Goal: Transaction & Acquisition: Purchase product/service

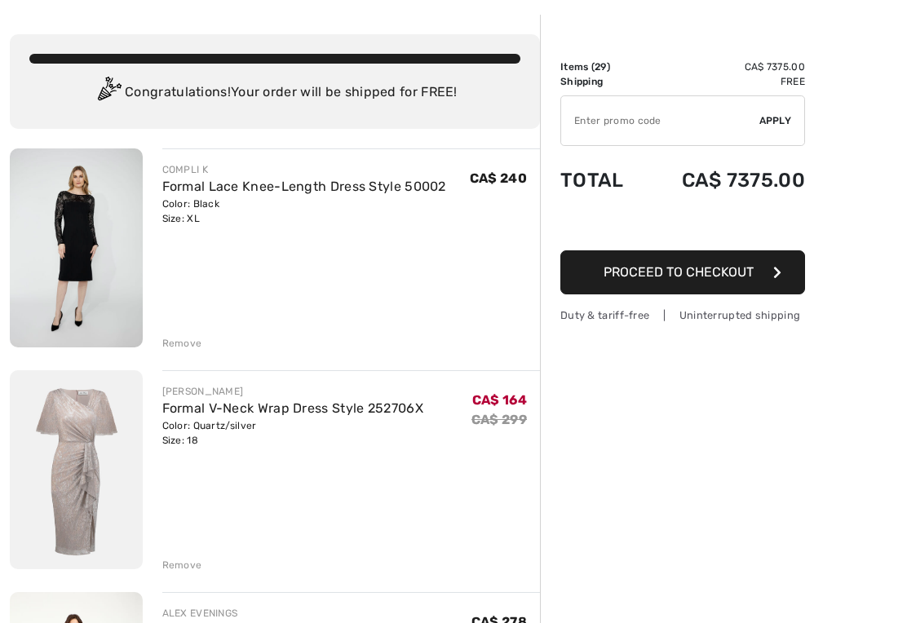
click at [191, 342] on div "Remove" at bounding box center [182, 344] width 40 height 15
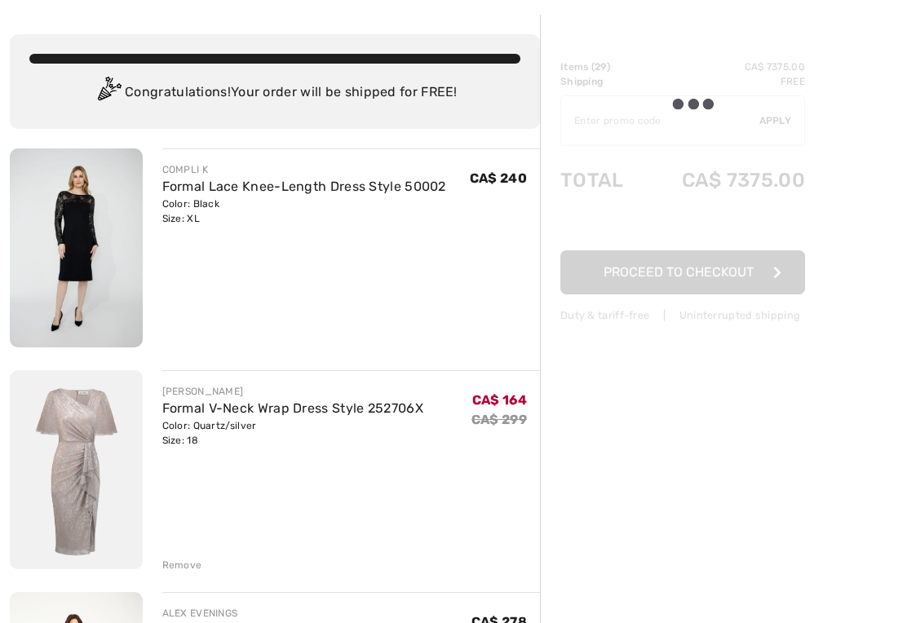
scroll to position [65, 0]
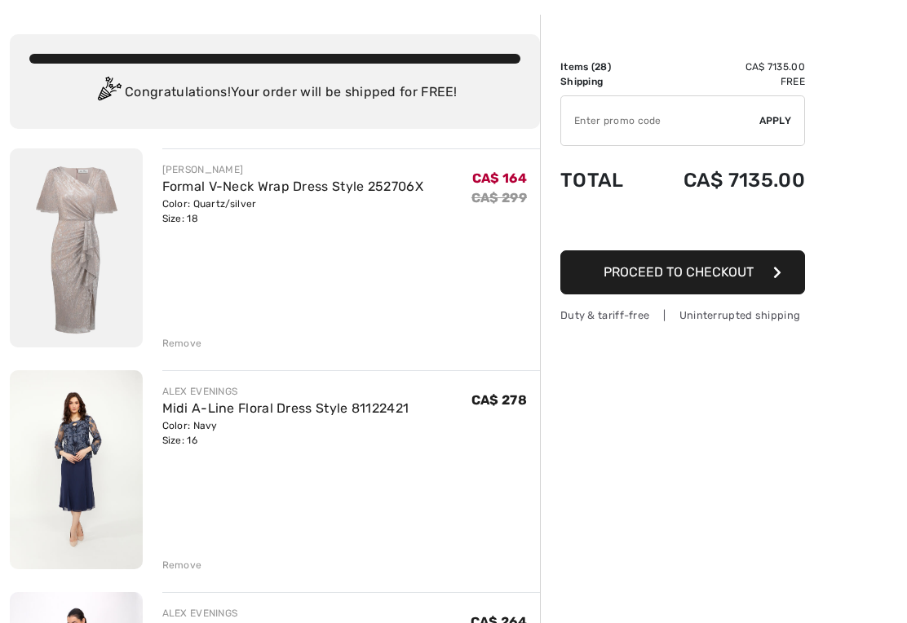
click at [183, 348] on div "Remove" at bounding box center [182, 343] width 40 height 15
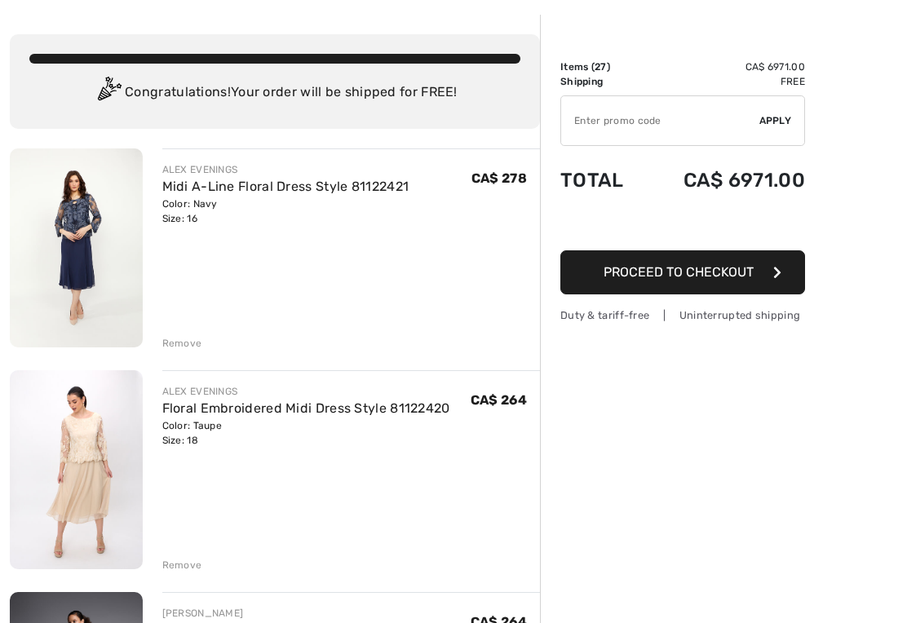
click at [185, 348] on div "Remove" at bounding box center [182, 343] width 40 height 15
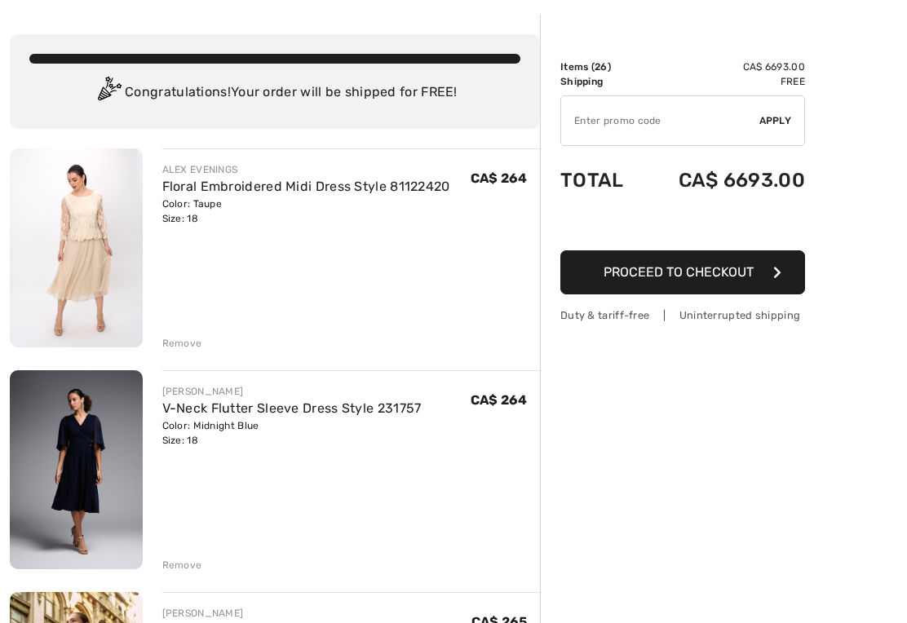
click at [182, 343] on div "Remove" at bounding box center [182, 343] width 40 height 15
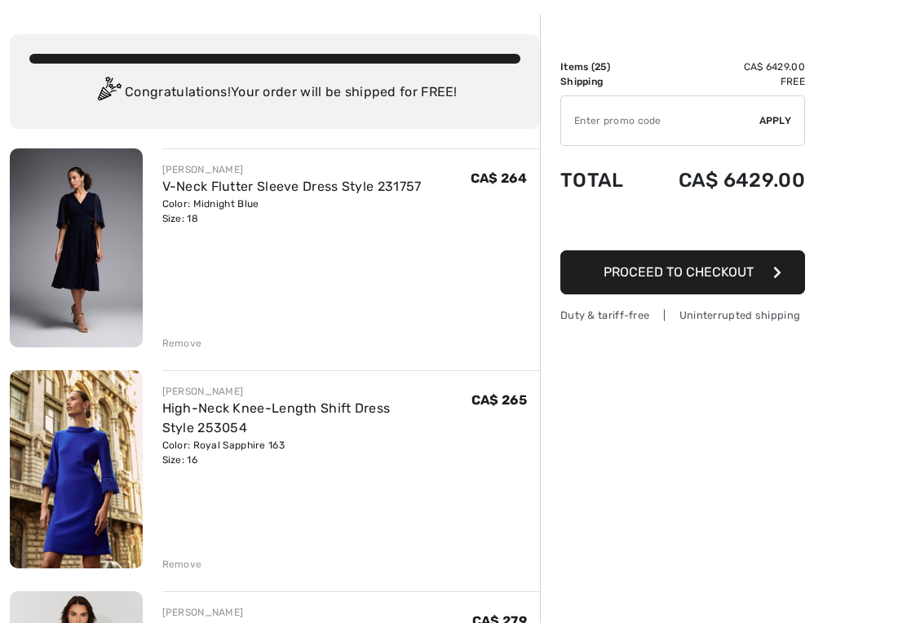
click at [181, 560] on div "Remove" at bounding box center [182, 564] width 40 height 15
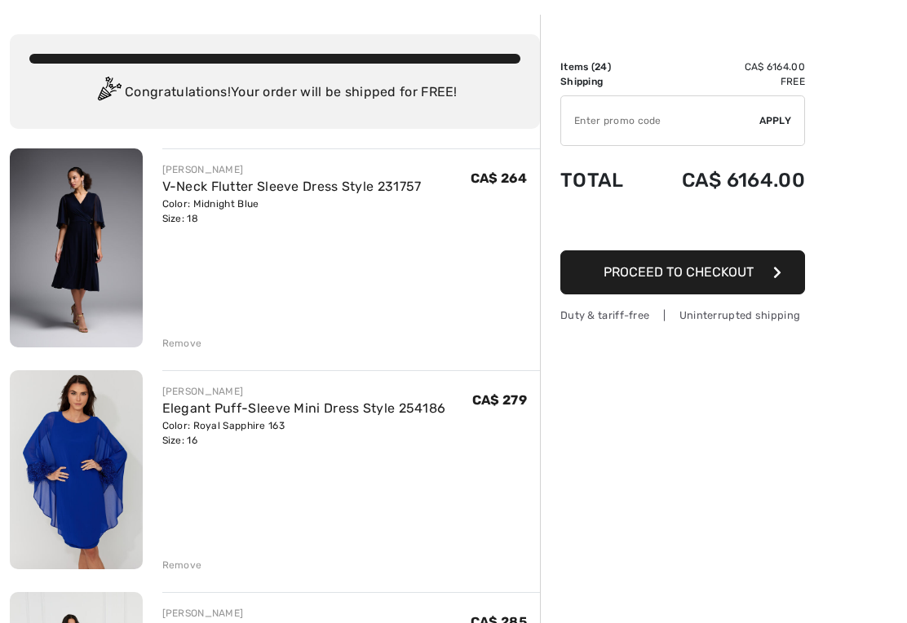
click at [181, 567] on div "Remove" at bounding box center [182, 565] width 40 height 15
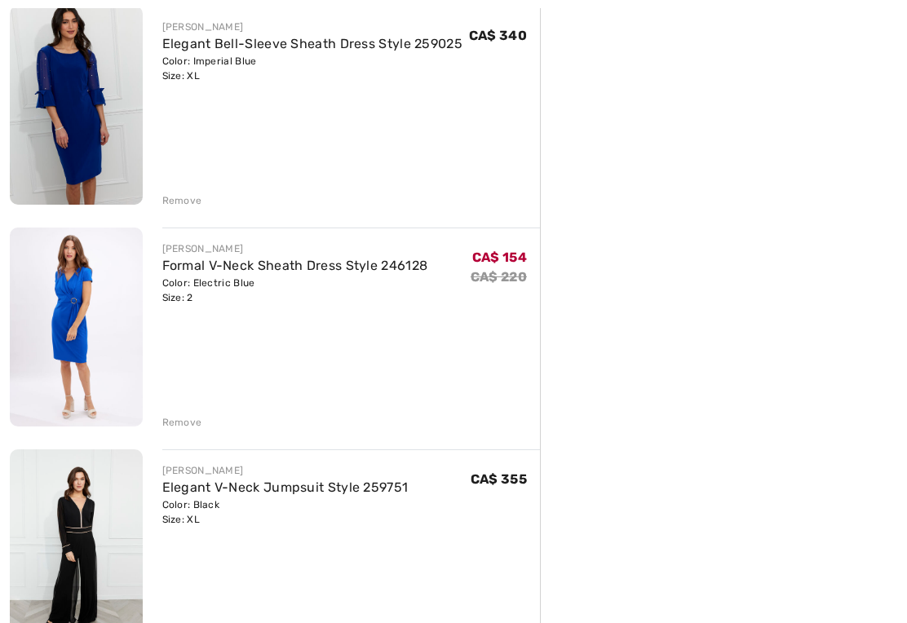
scroll to position [874, 0]
click at [180, 419] on div "Remove" at bounding box center [182, 421] width 40 height 15
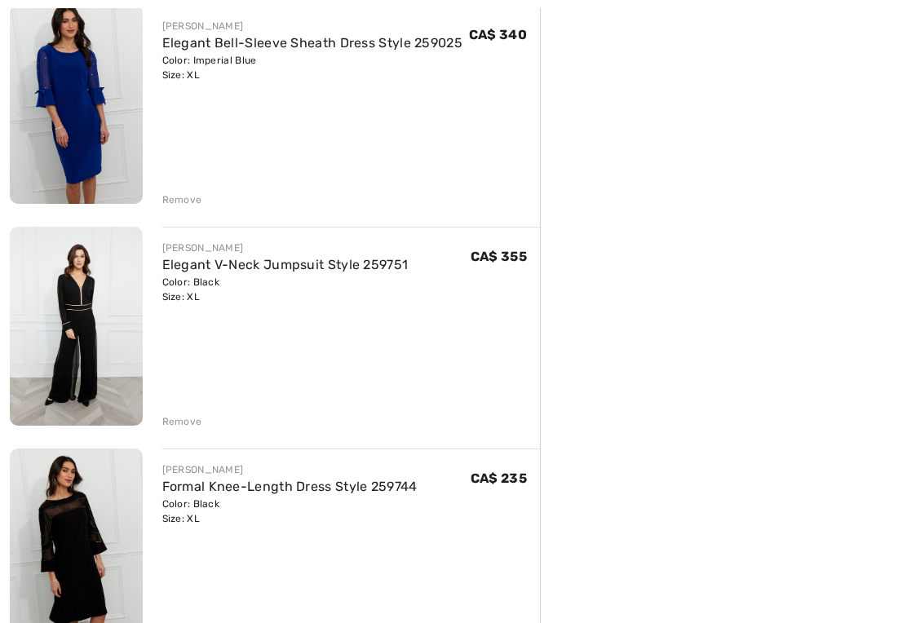
click at [180, 419] on div "Remove" at bounding box center [182, 421] width 40 height 15
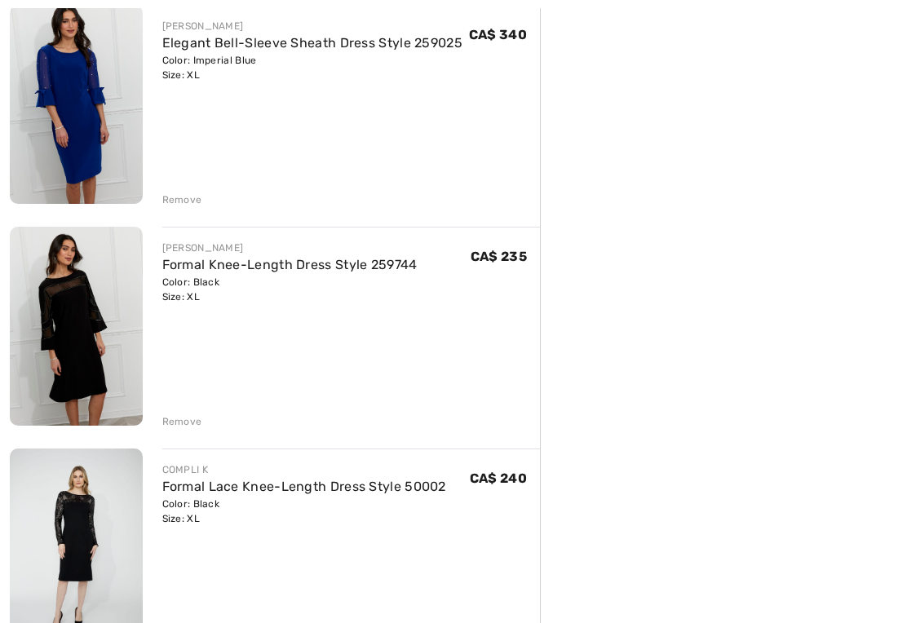
scroll to position [888, 0]
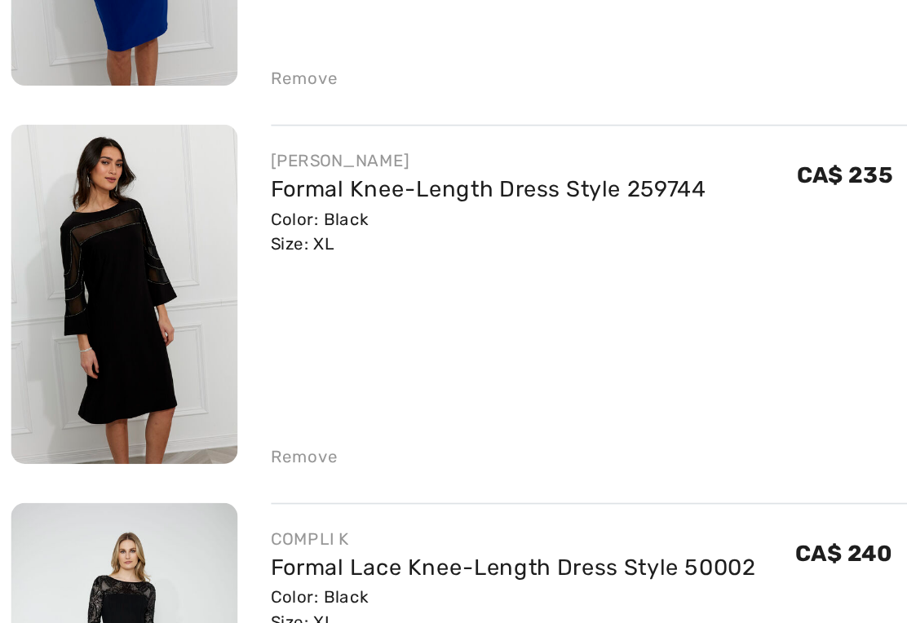
click at [174, 401] on div "Remove" at bounding box center [182, 408] width 40 height 15
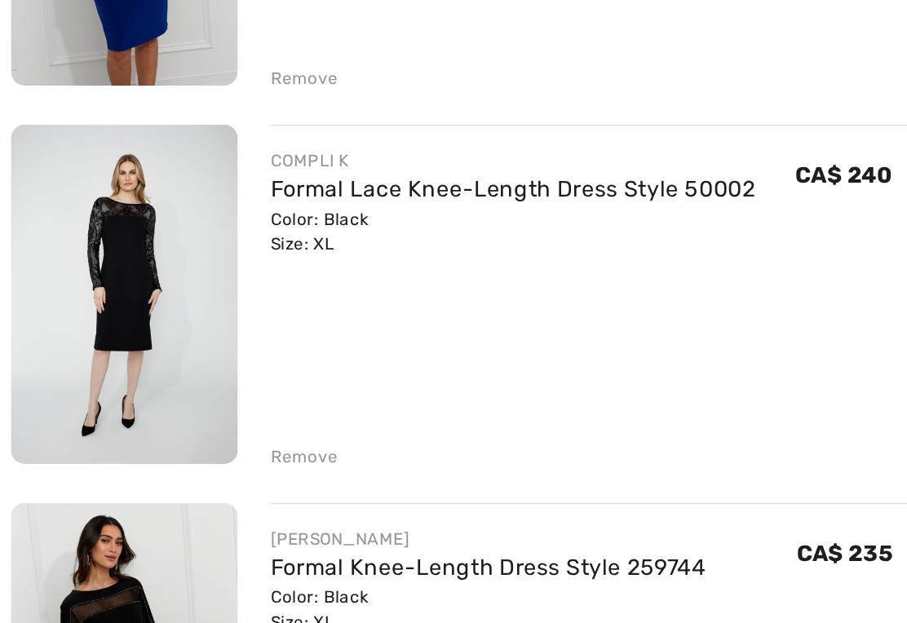
click at [175, 401] on div "Remove" at bounding box center [182, 408] width 40 height 15
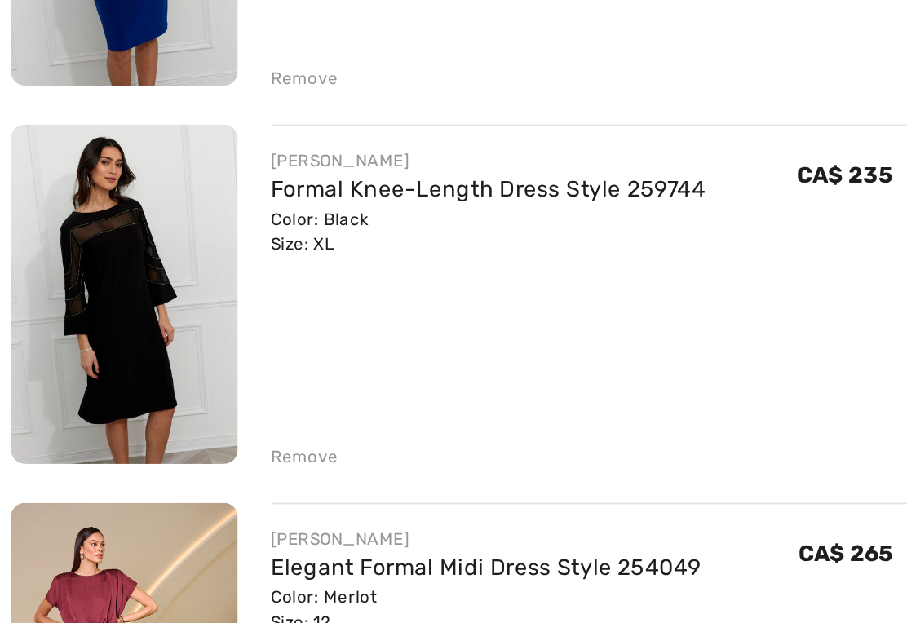
click at [179, 401] on div "Remove" at bounding box center [182, 408] width 40 height 15
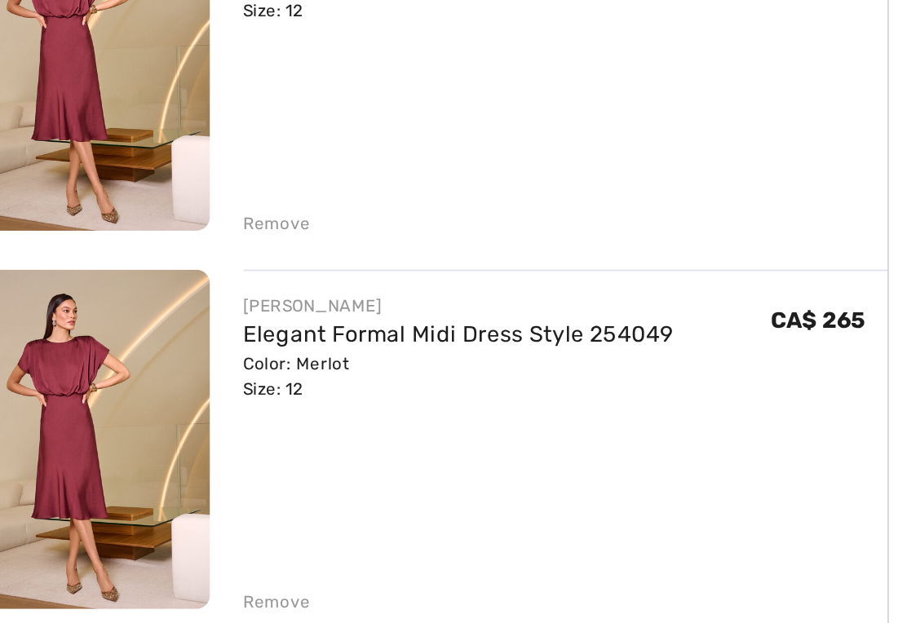
scroll to position [965, 0]
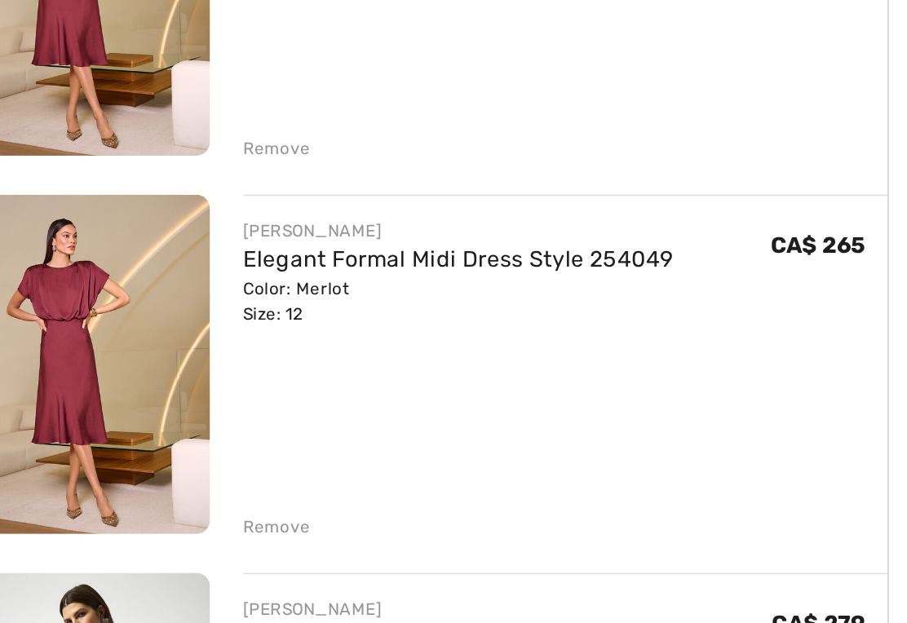
click at [162, 545] on div "Remove" at bounding box center [182, 552] width 40 height 15
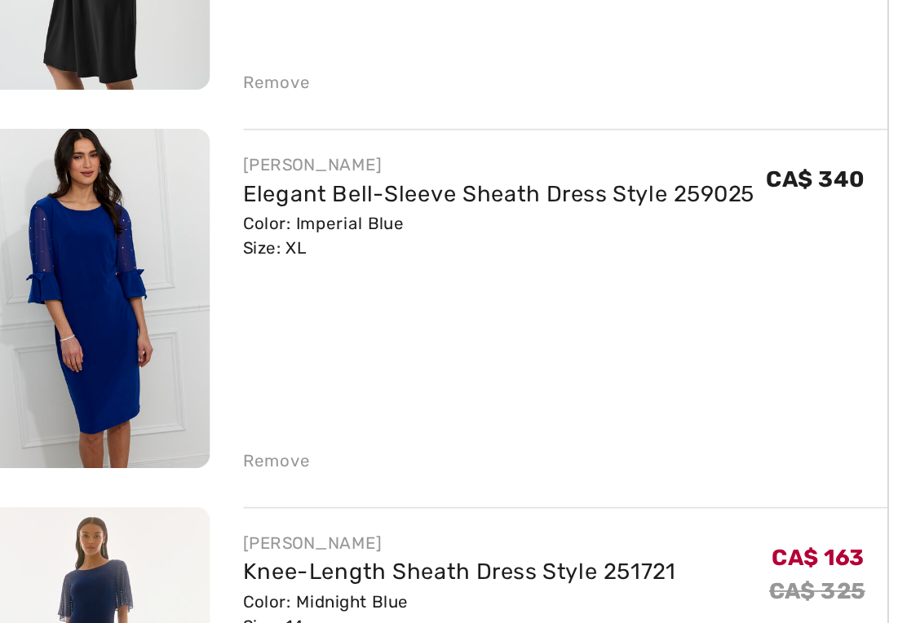
scroll to position [1225, 0]
click at [166, 506] on div "Remove" at bounding box center [182, 513] width 40 height 15
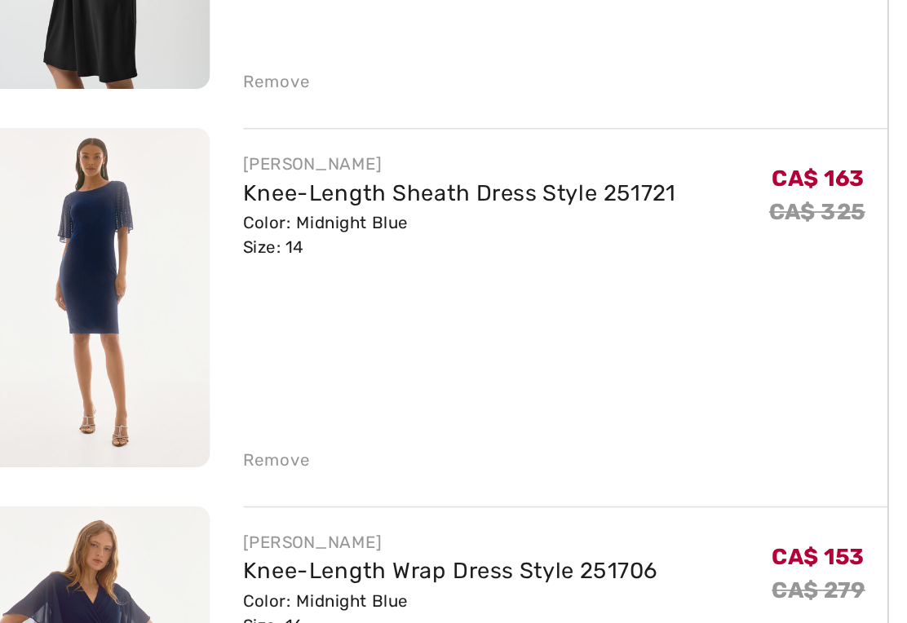
click at [164, 506] on div "Remove" at bounding box center [182, 513] width 40 height 15
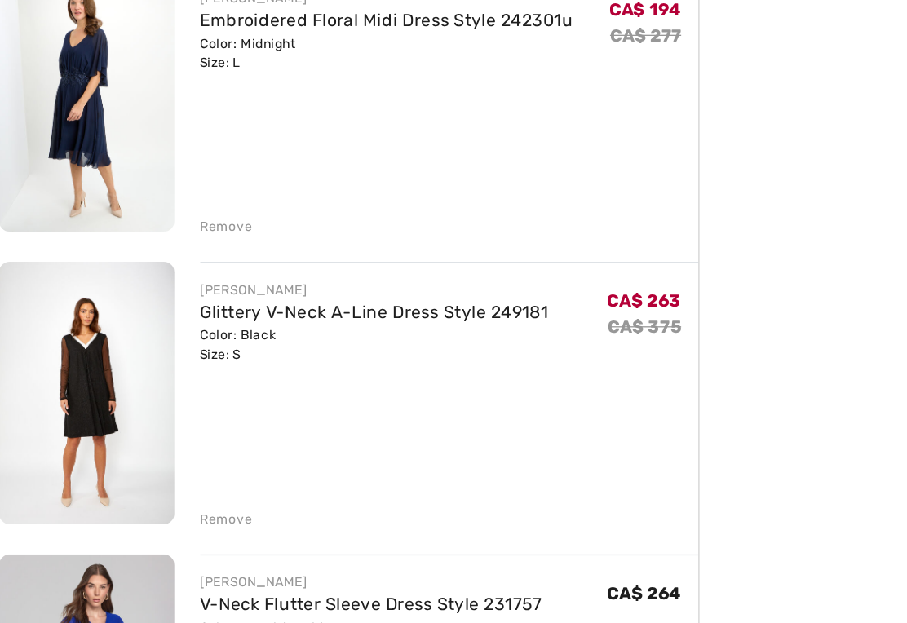
scroll to position [1659, 0]
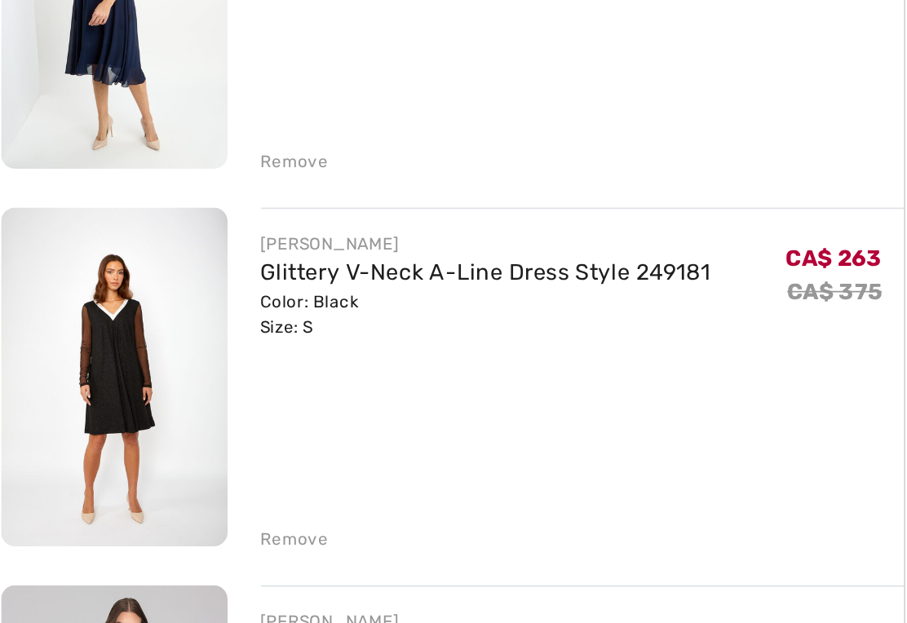
click at [179, 516] on div "Remove" at bounding box center [182, 523] width 40 height 15
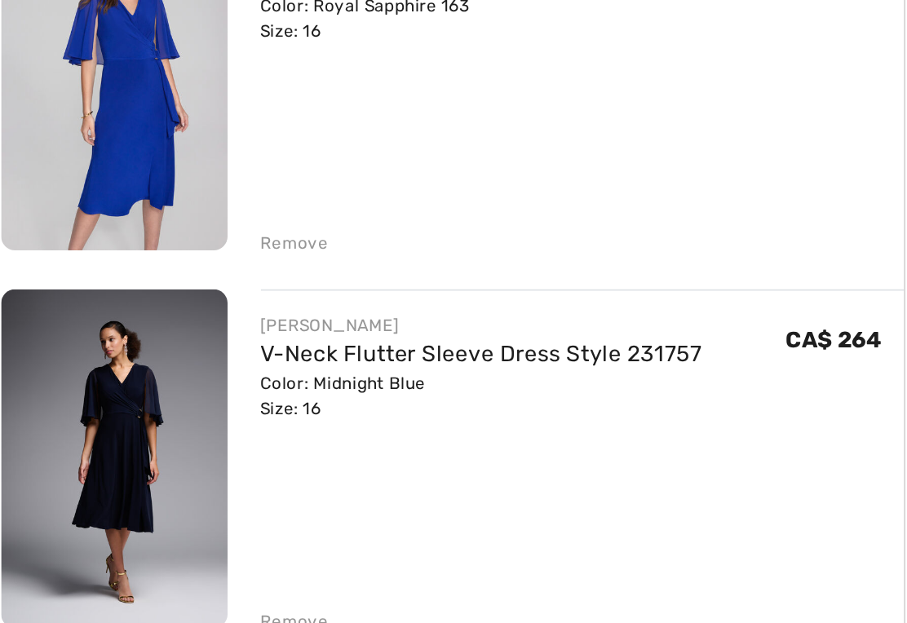
scroll to position [1797, 0]
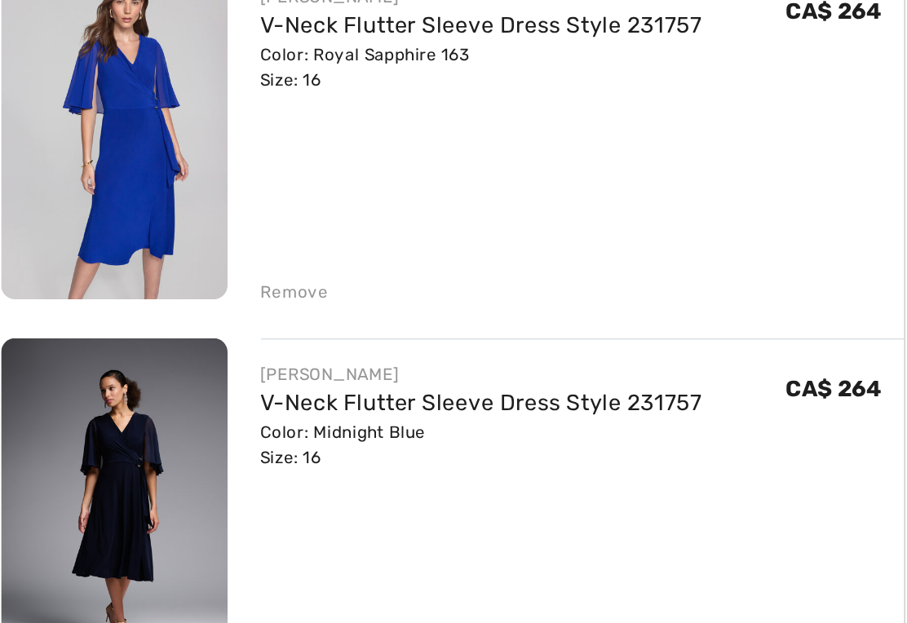
click at [176, 377] on div "Remove" at bounding box center [182, 384] width 40 height 15
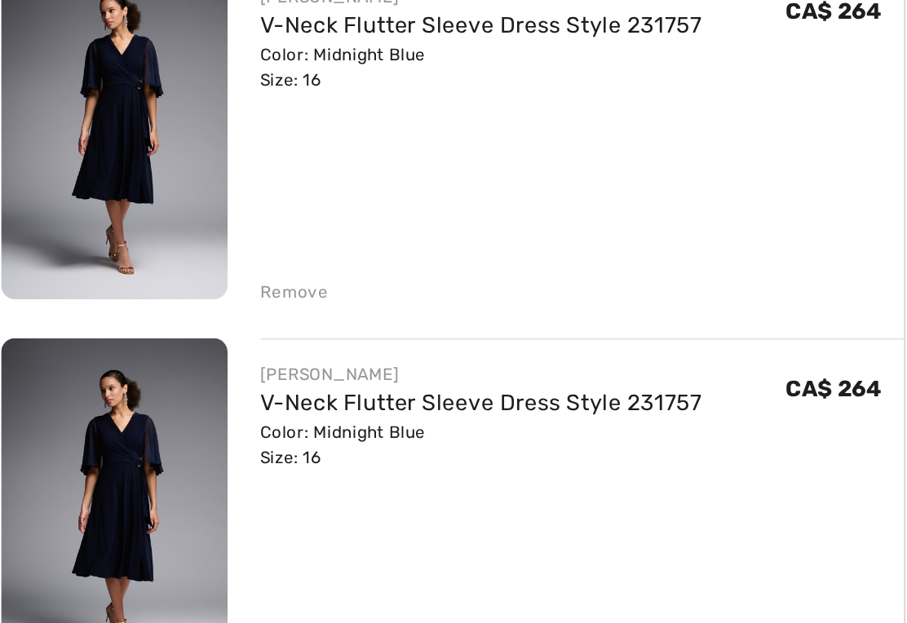
click at [168, 377] on div "Remove" at bounding box center [182, 384] width 40 height 15
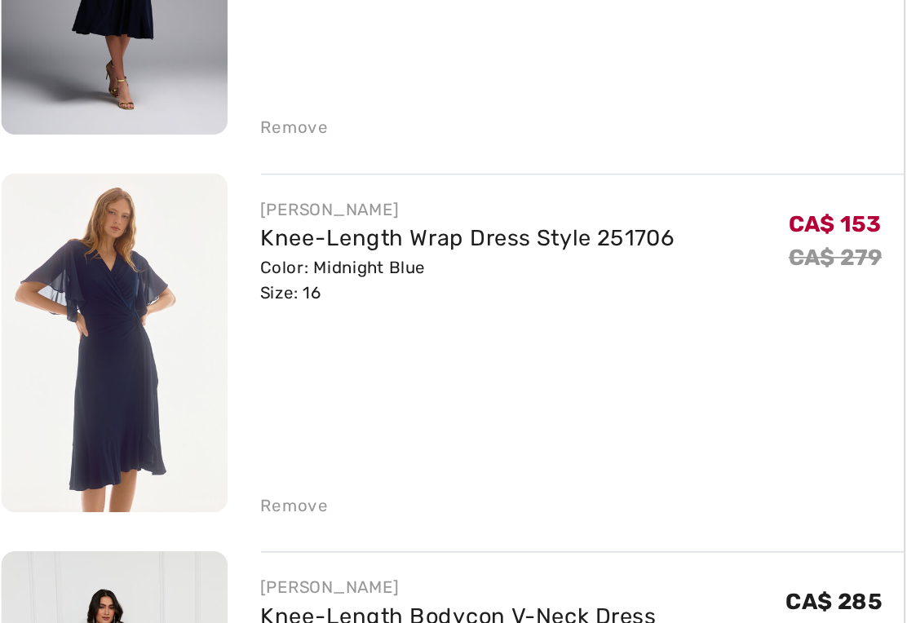
scroll to position [1863, 0]
click at [178, 533] on div "Remove" at bounding box center [182, 540] width 40 height 15
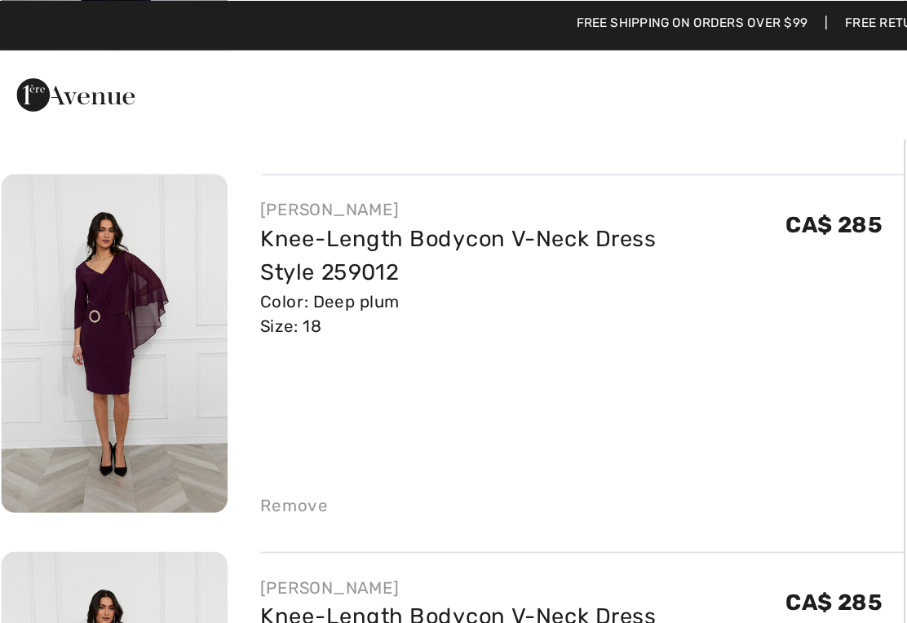
scroll to position [334, 0]
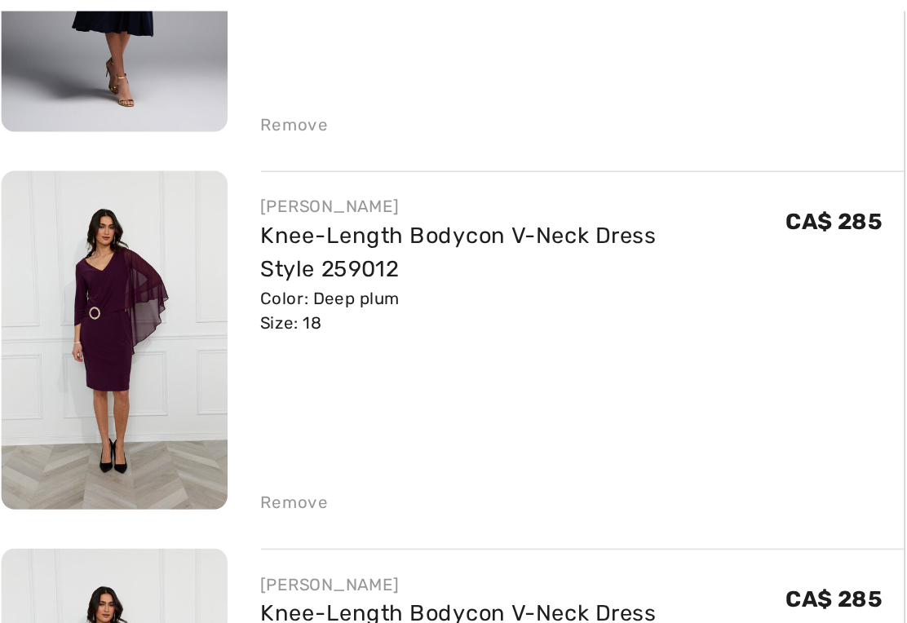
click at [168, 294] on div "Remove" at bounding box center [182, 297] width 40 height 15
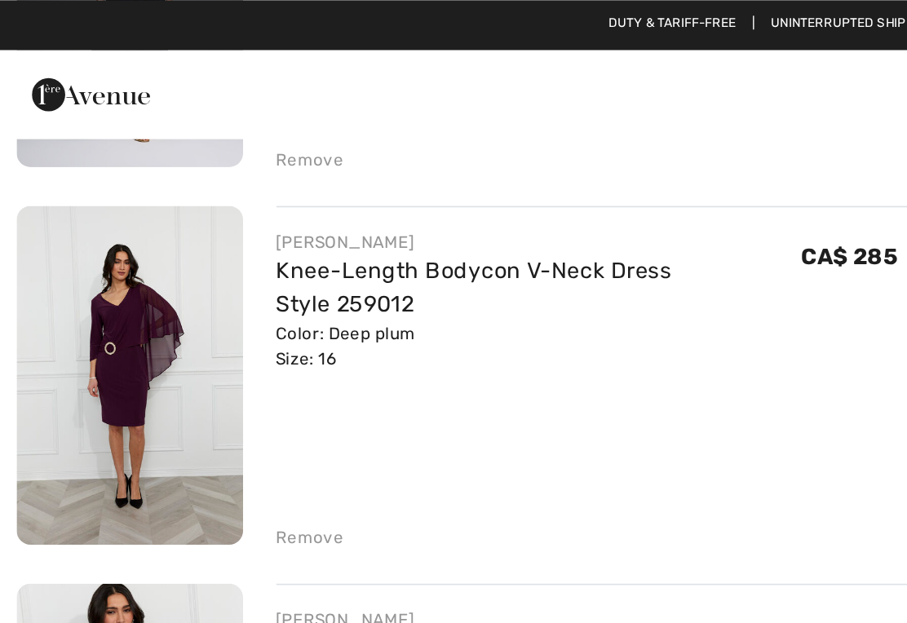
scroll to position [1866, 0]
click at [183, 319] on div "Remove" at bounding box center [182, 315] width 40 height 15
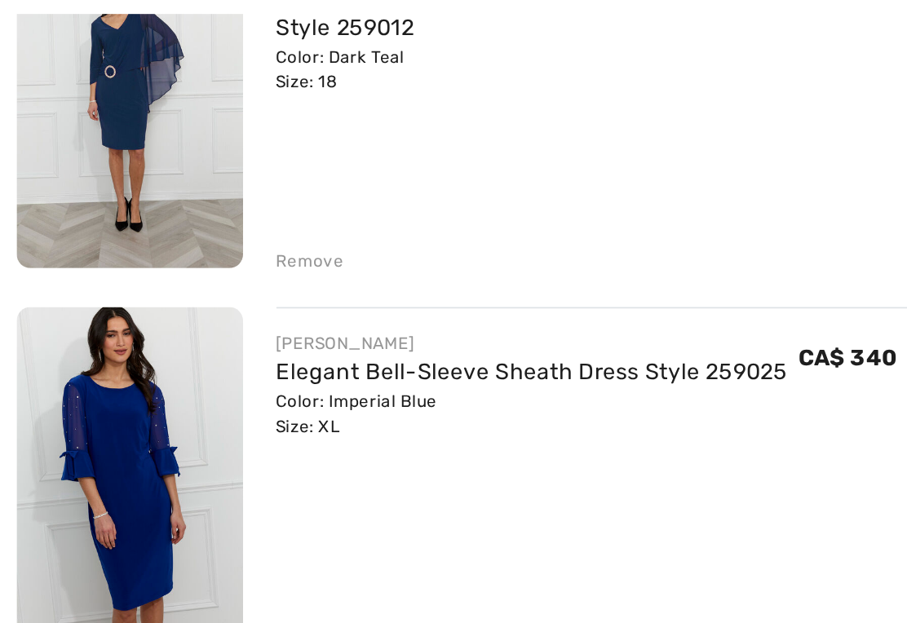
scroll to position [476, 0]
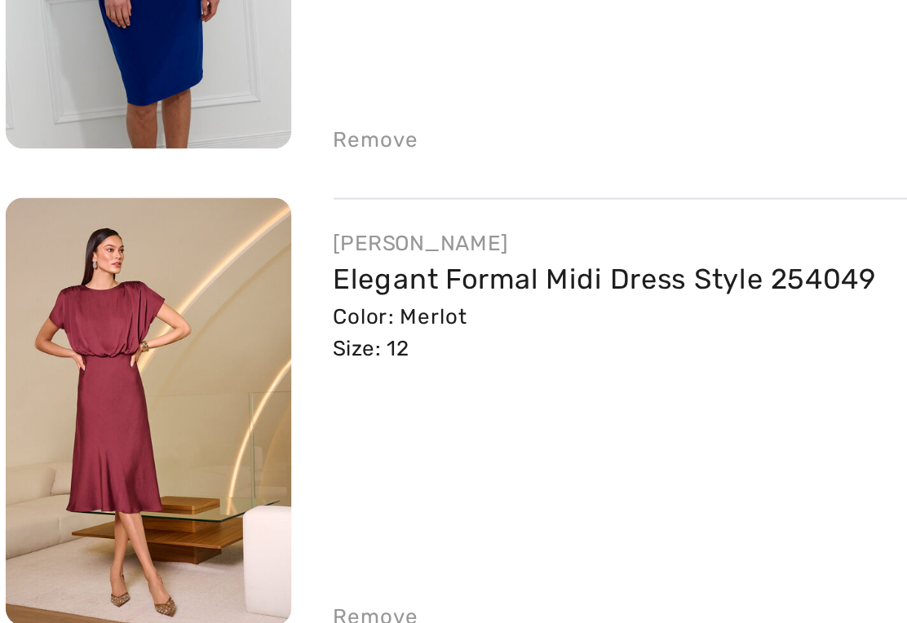
click at [197, 432] on link "Elegant Formal Midi Dress Style 254049" at bounding box center [288, 440] width 252 height 16
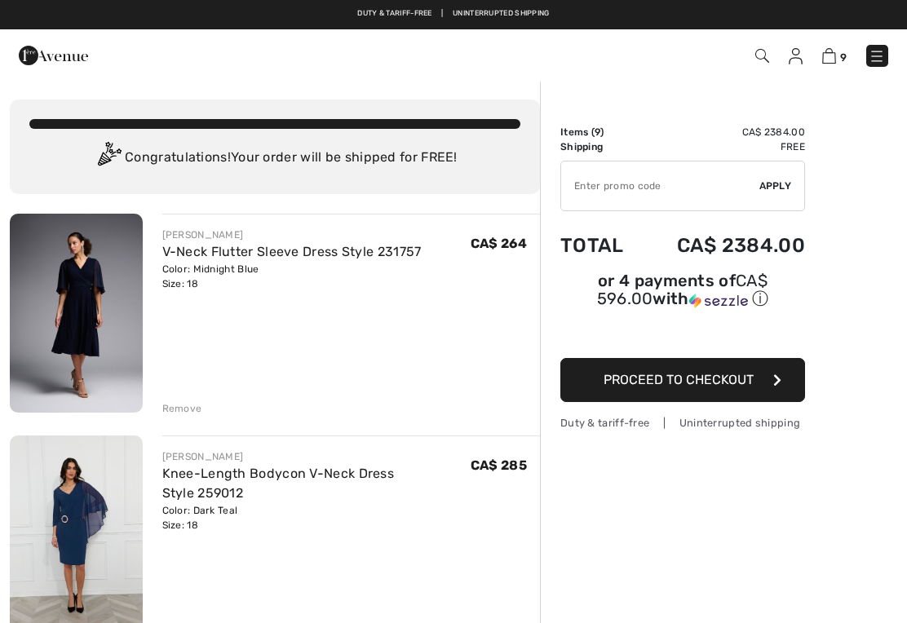
click at [217, 256] on link "V-Neck Flutter Sleeve Dress Style 231757" at bounding box center [291, 252] width 259 height 16
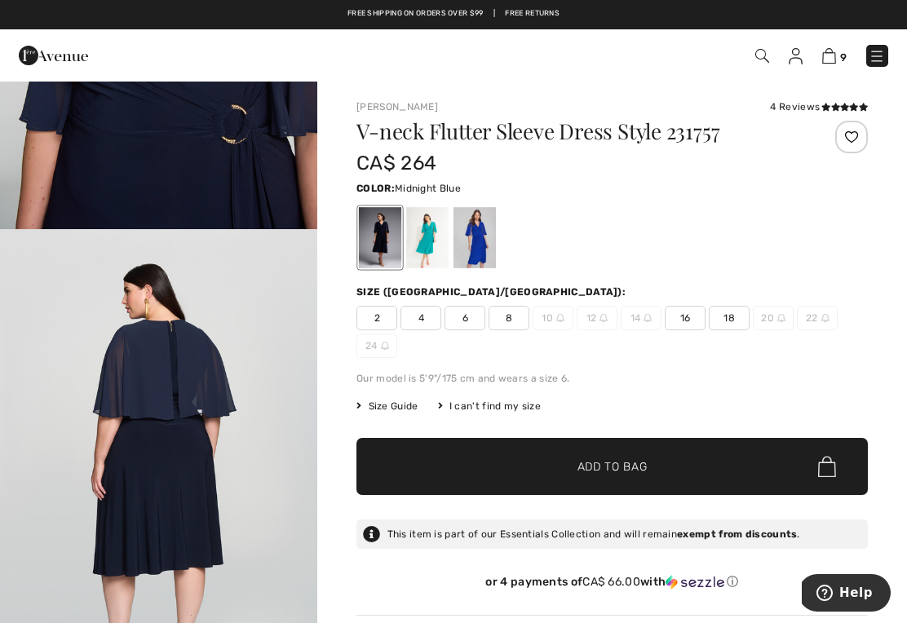
click at [766, 56] on img at bounding box center [762, 56] width 14 height 14
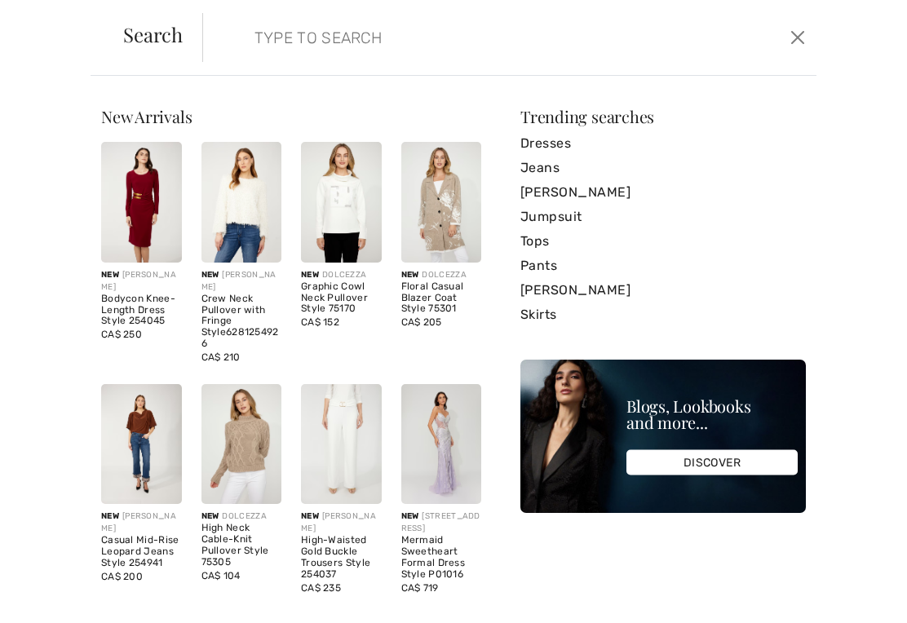
click at [252, 39] on input "search" at bounding box center [446, 37] width 408 height 49
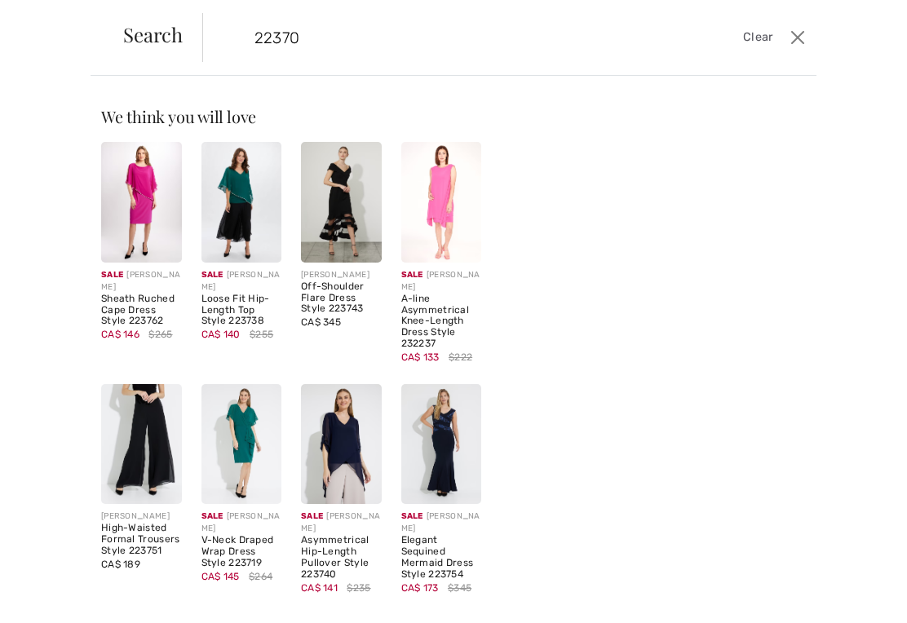
type input "223705"
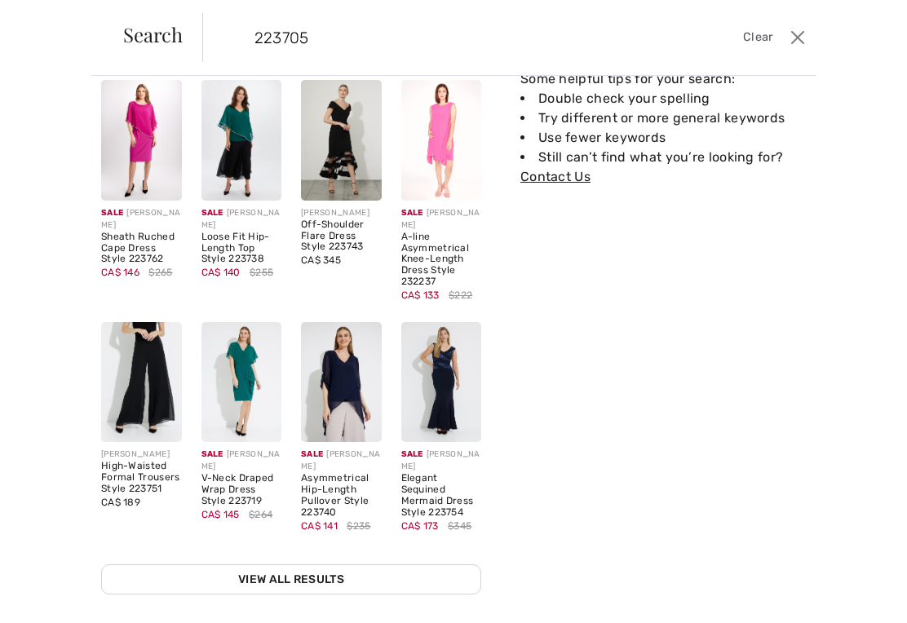
scroll to position [60, 0]
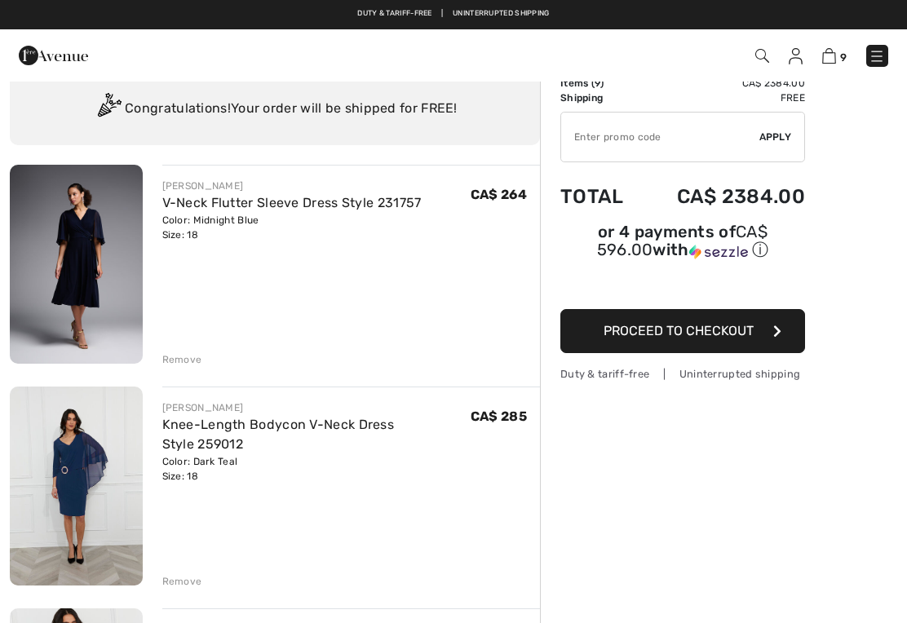
scroll to position [38, 0]
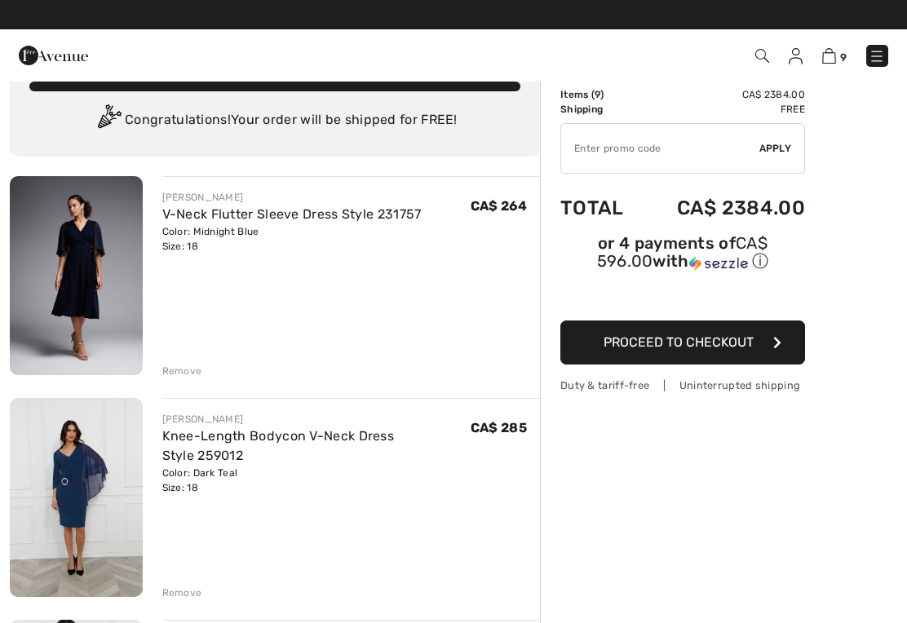
click at [94, 272] on img at bounding box center [76, 275] width 133 height 199
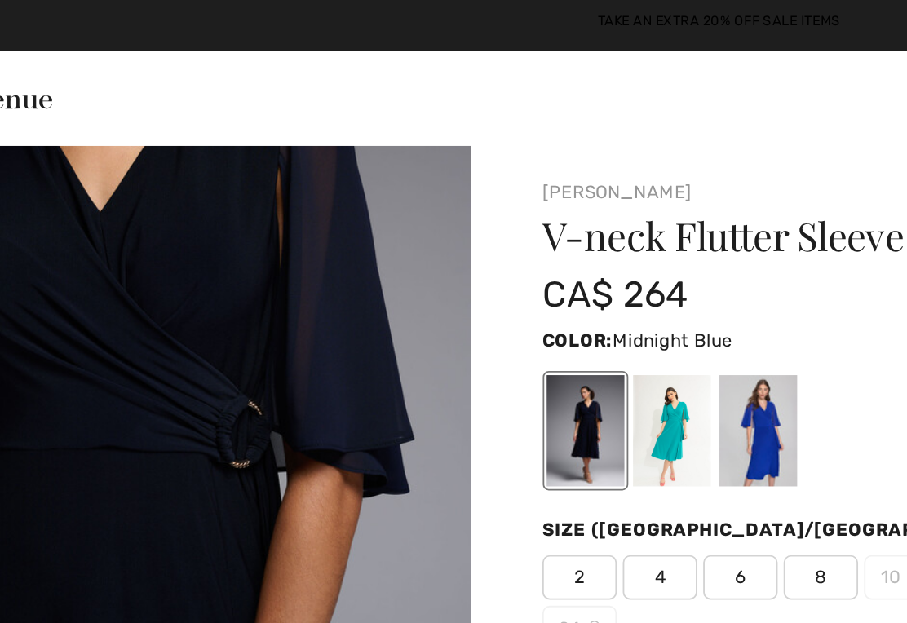
scroll to position [1144, 0]
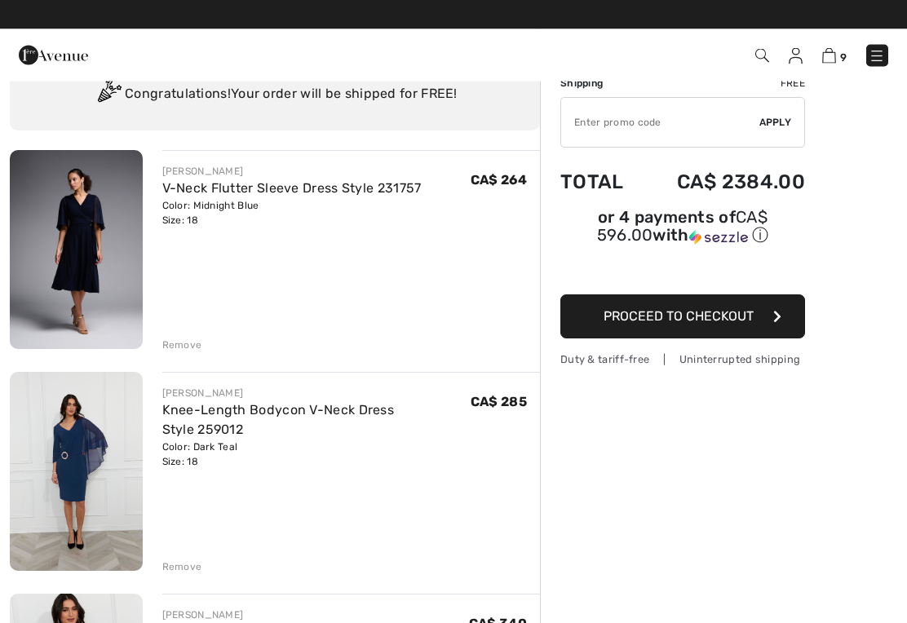
scroll to position [64, 0]
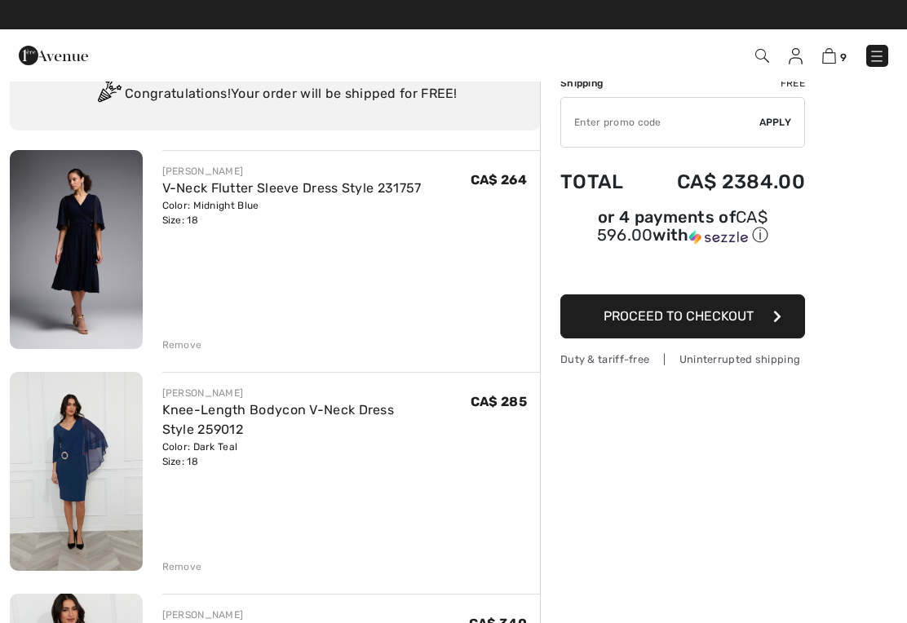
click at [191, 340] on div "Remove" at bounding box center [182, 345] width 40 height 15
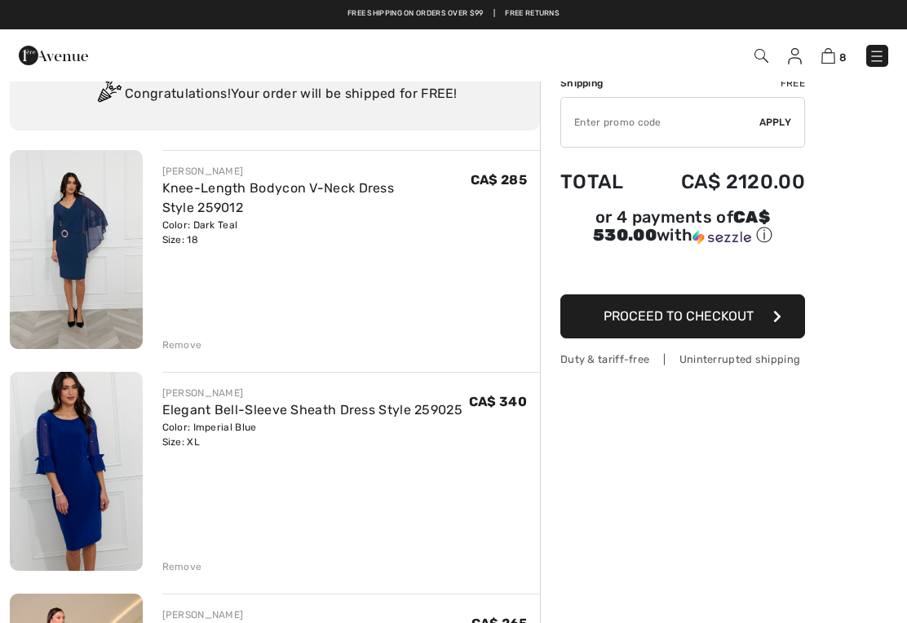
click at [185, 343] on div "Remove" at bounding box center [182, 345] width 40 height 15
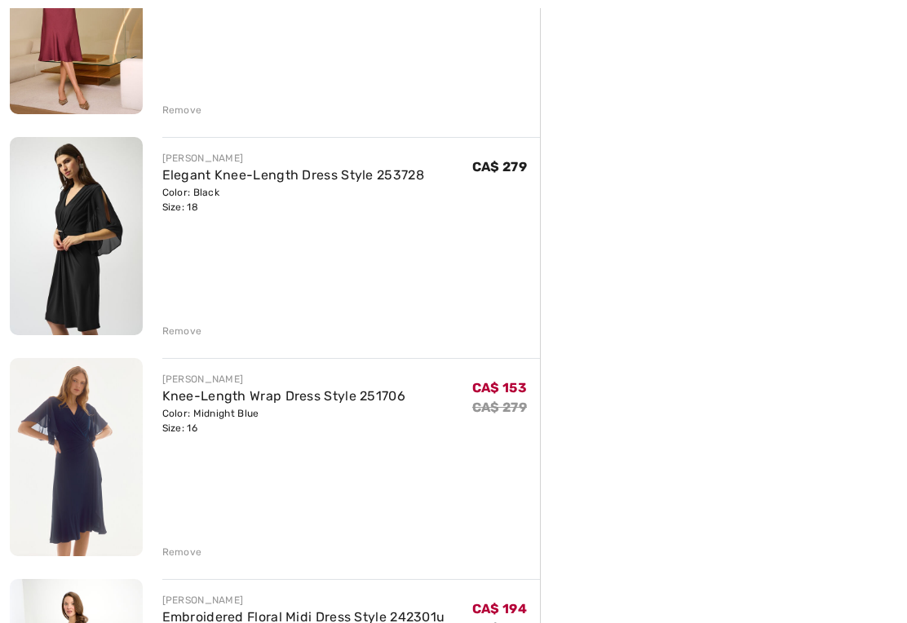
scroll to position [520, 0]
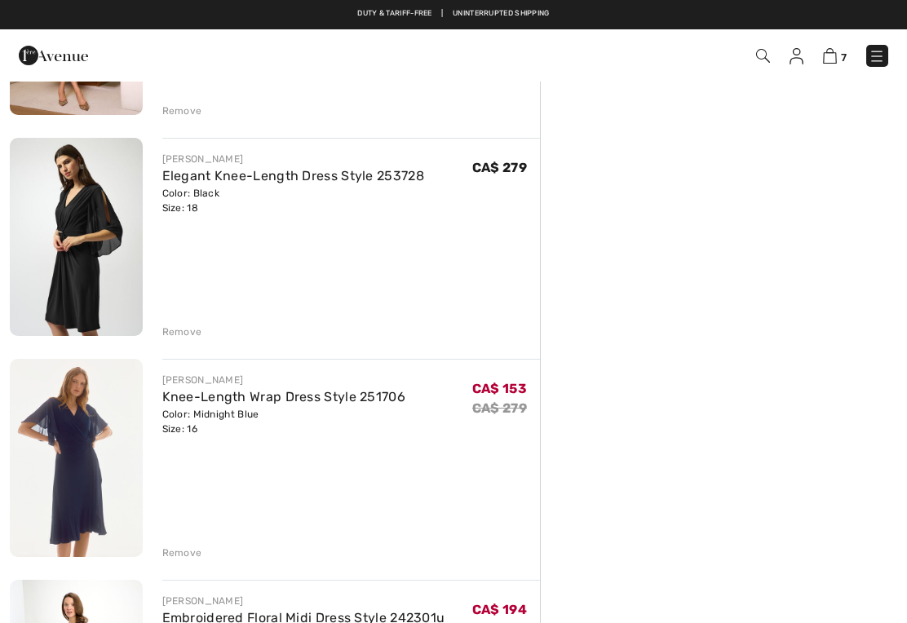
click at [207, 404] on link "Knee-Length Wrap Dress Style 251706" at bounding box center [284, 397] width 244 height 16
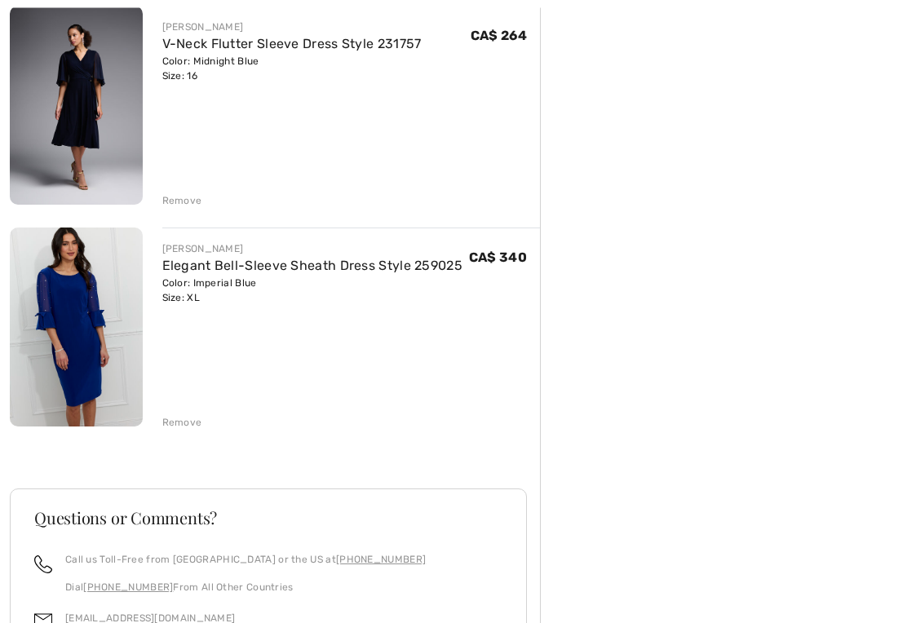
scroll to position [1316, 0]
click at [184, 429] on div "Remove" at bounding box center [182, 422] width 40 height 15
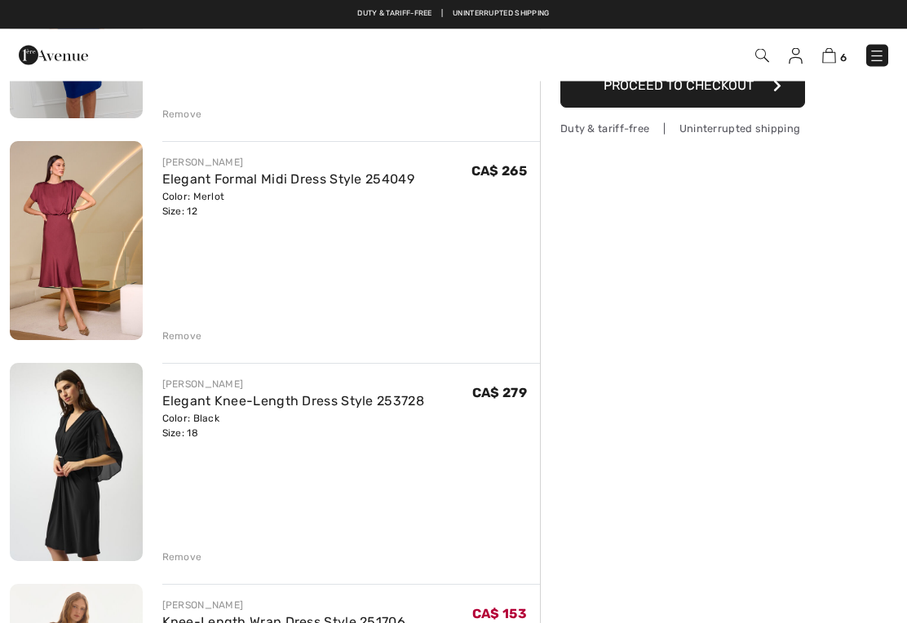
scroll to position [295, 0]
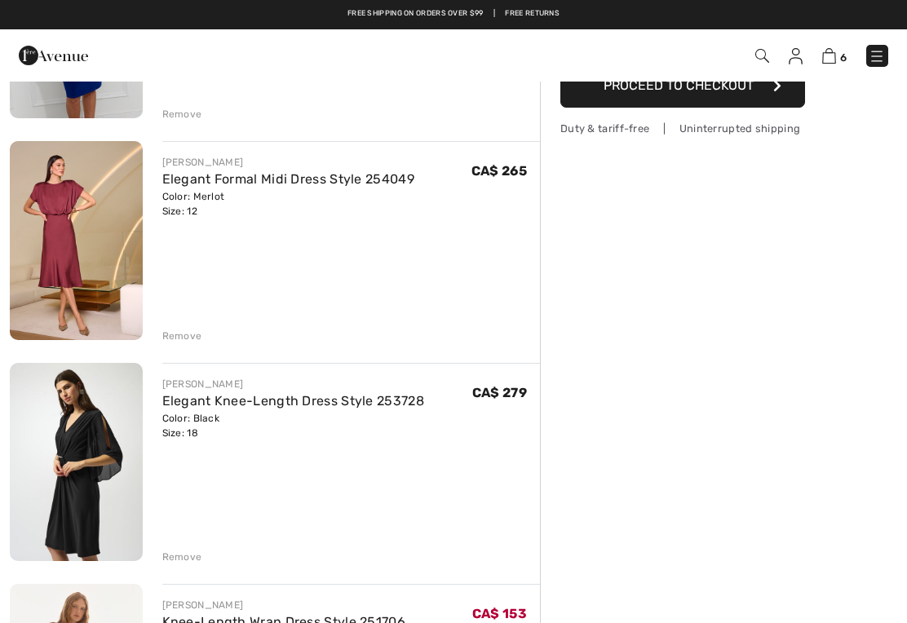
click at [110, 453] on img at bounding box center [76, 462] width 133 height 198
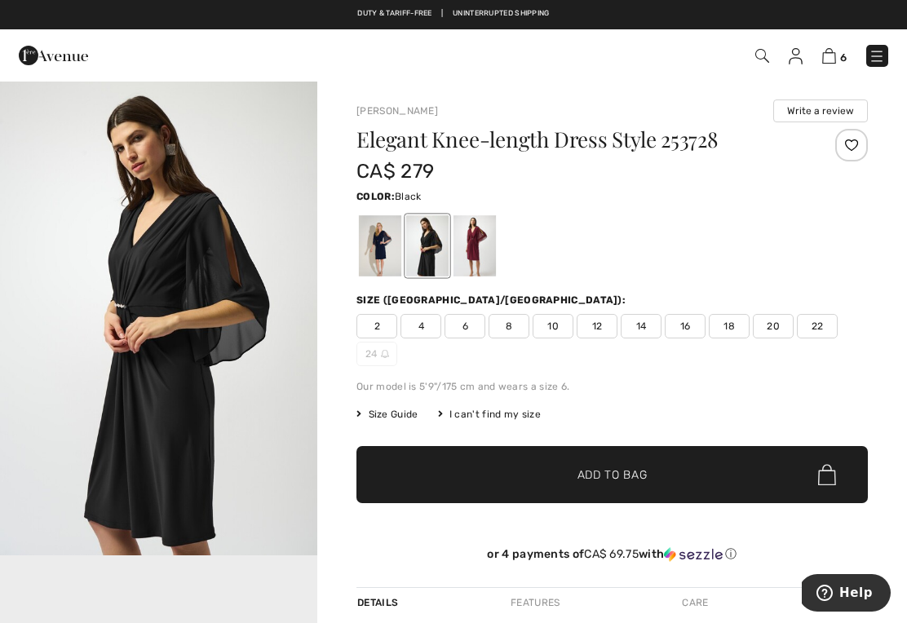
click at [485, 246] on div at bounding box center [475, 245] width 42 height 61
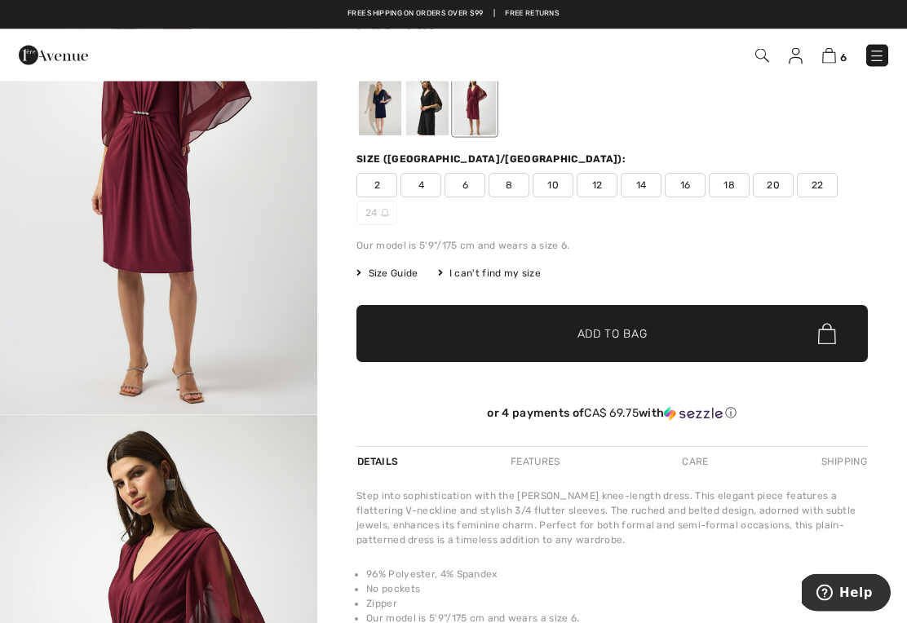
scroll to position [131, 0]
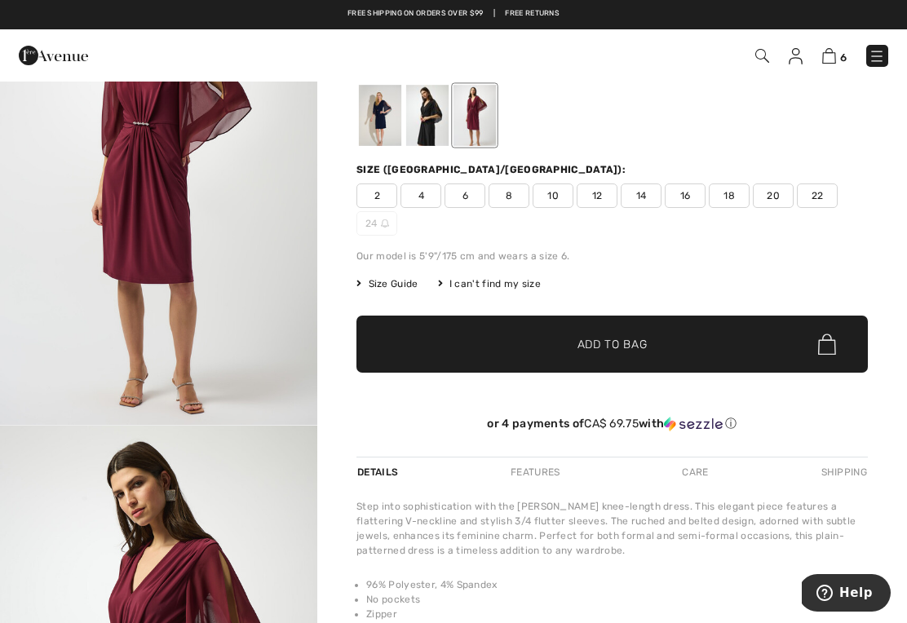
click at [692, 197] on span "16" at bounding box center [685, 196] width 41 height 24
click at [635, 344] on span "Add to Bag" at bounding box center [613, 344] width 70 height 17
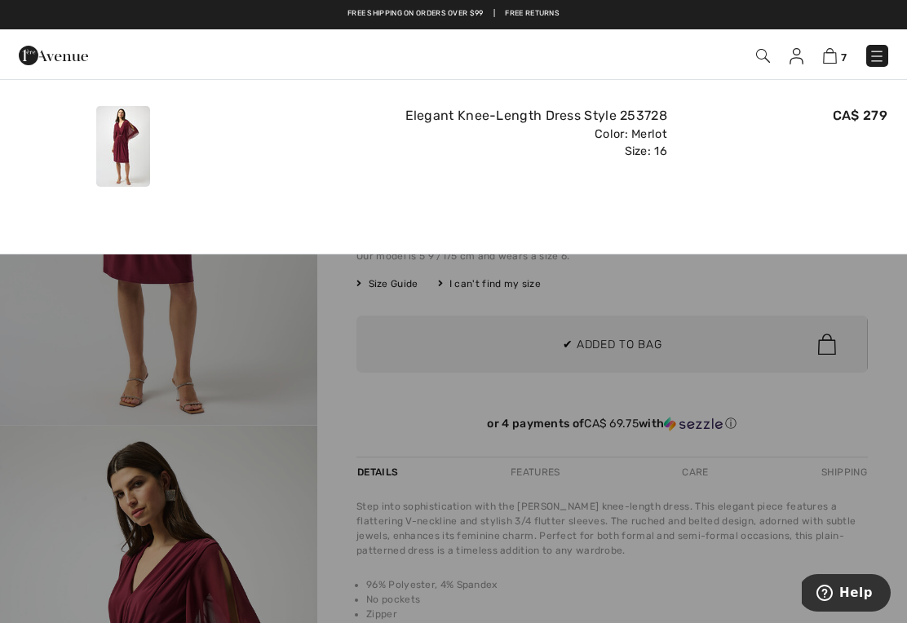
scroll to position [0, 0]
